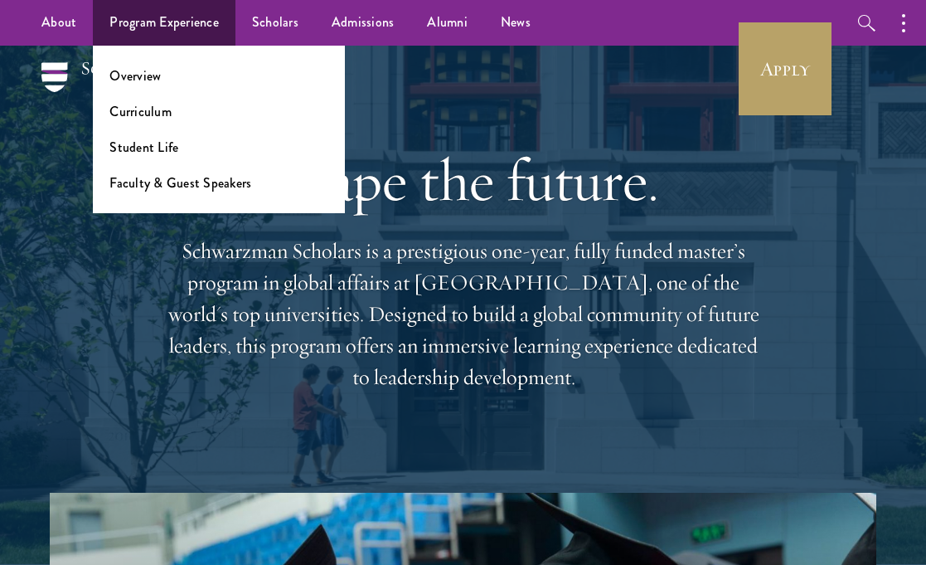
click at [171, 116] on li "Curriculum" at bounding box center [218, 111] width 219 height 19
click at [147, 113] on link "Curriculum" at bounding box center [140, 111] width 62 height 19
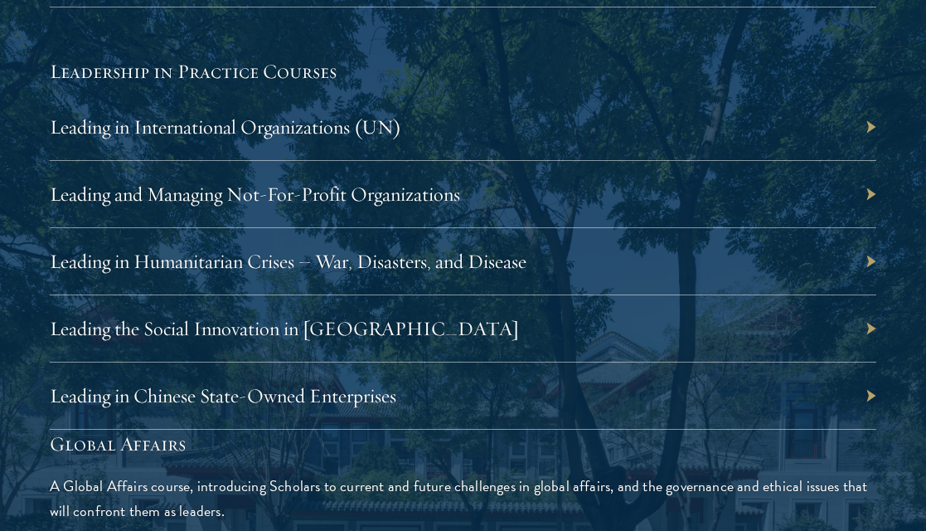
scroll to position [3468, 0]
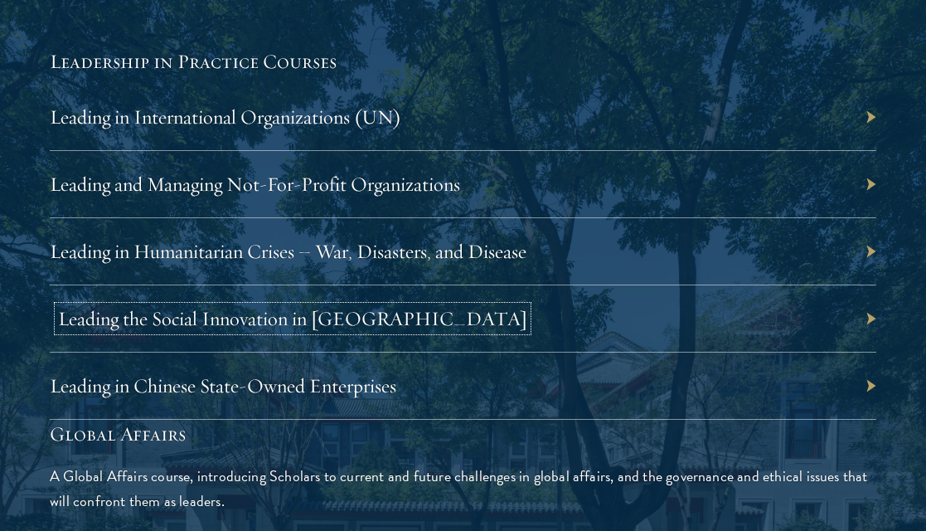
click at [210, 318] on link "Leading the Social Innovation in China" at bounding box center [292, 318] width 469 height 25
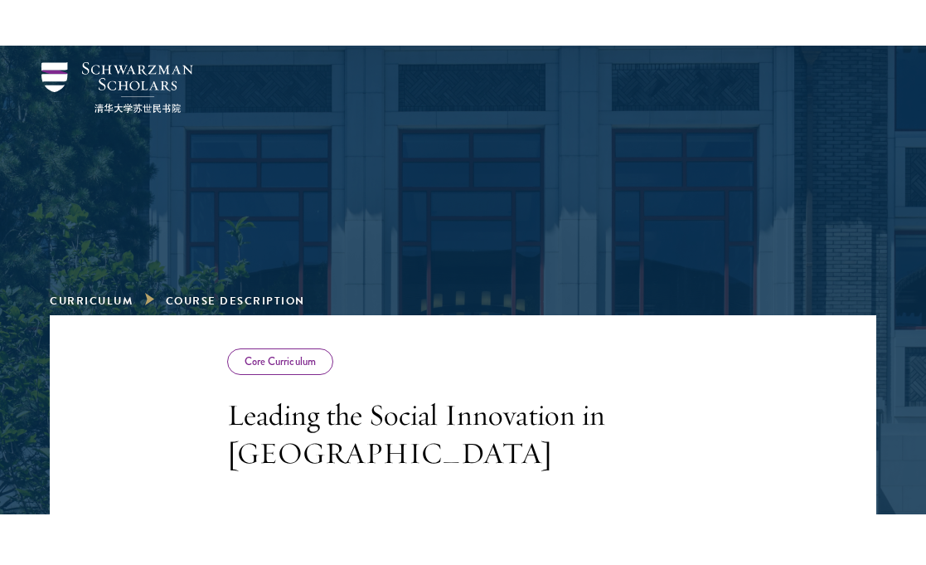
scroll to position [191, 0]
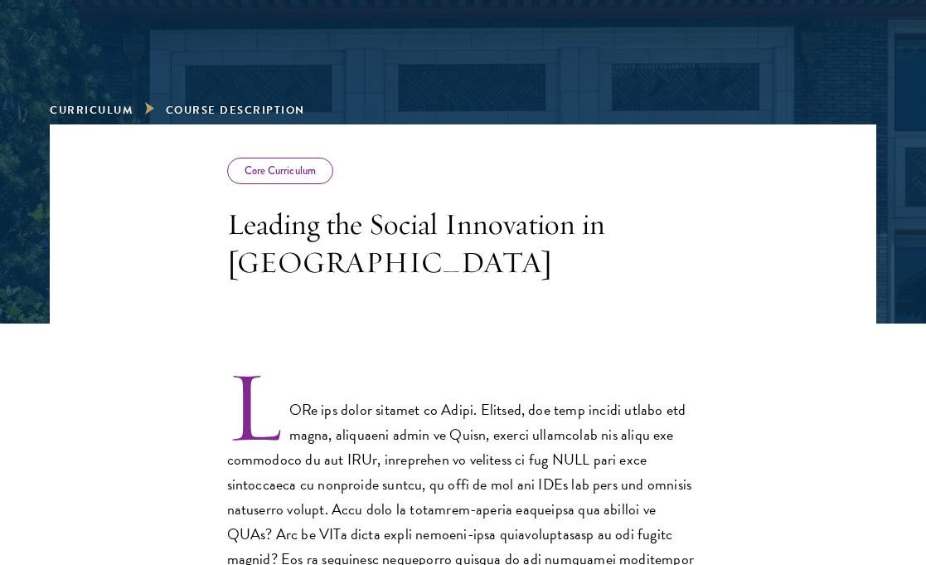
click at [347, 226] on h3 "Leading the Social Innovation in China" at bounding box center [463, 243] width 473 height 76
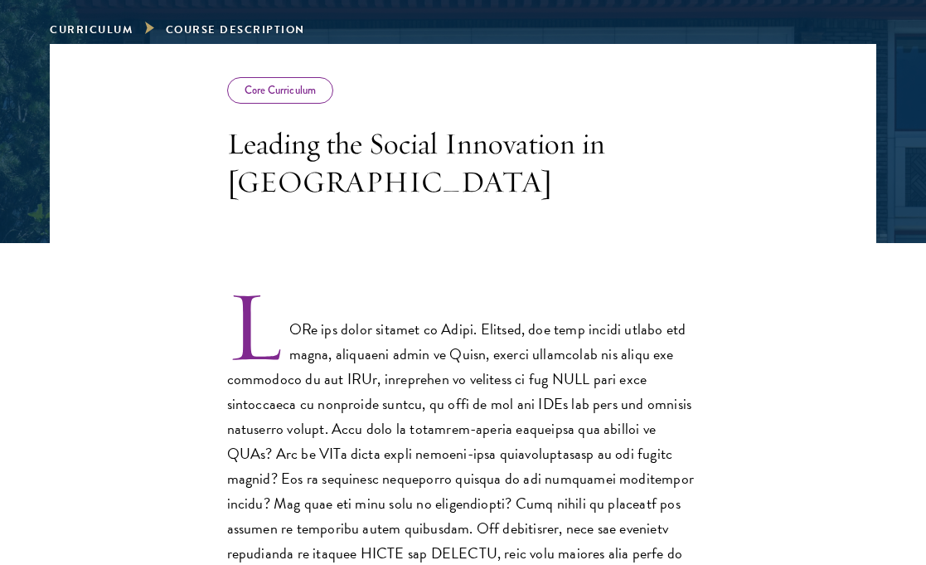
scroll to position [352, 0]
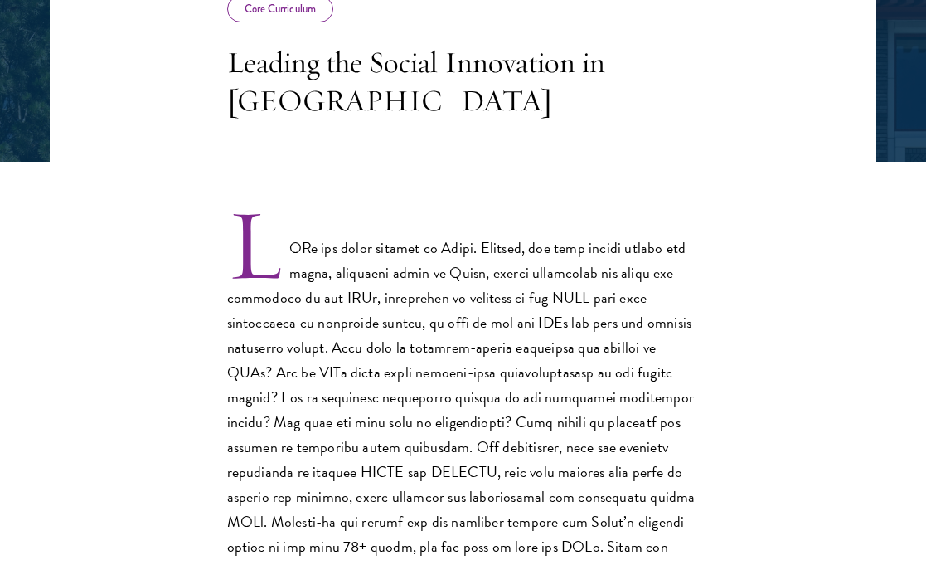
click at [323, 274] on p at bounding box center [463, 447] width 473 height 472
click at [323, 329] on p at bounding box center [463, 447] width 473 height 472
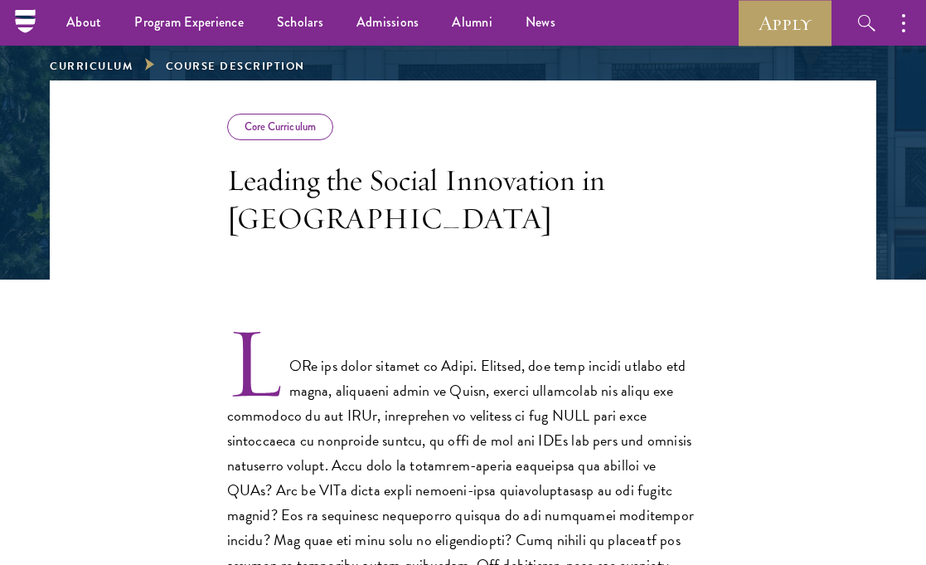
scroll to position [4, 0]
